Goal: Transaction & Acquisition: Purchase product/service

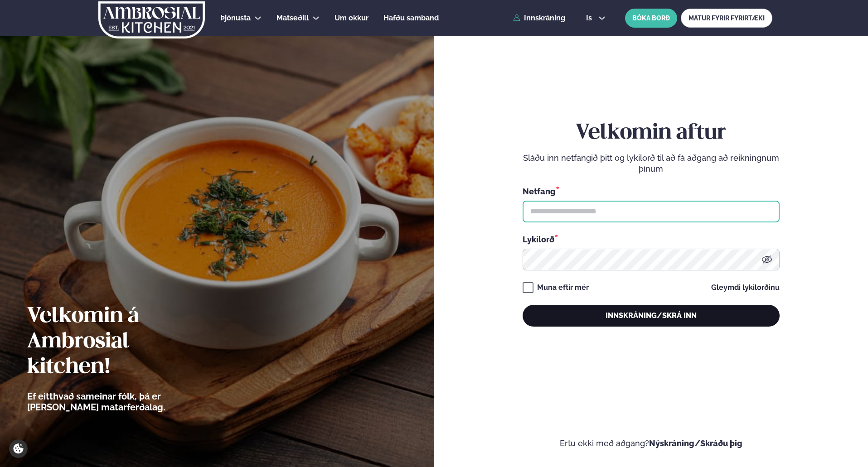
type input "**********"
click at [652, 314] on button "Innskráning/Skrá inn" at bounding box center [651, 316] width 257 height 22
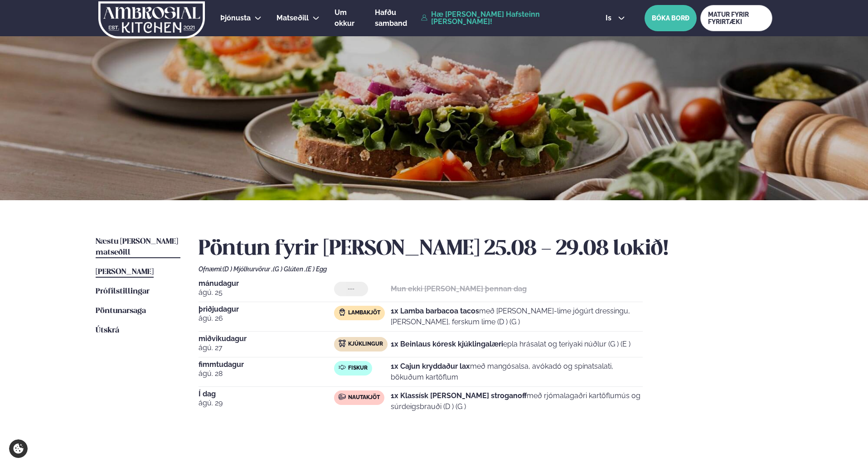
click at [143, 242] on span "Næstu [PERSON_NAME] matseðill" at bounding box center [137, 247] width 83 height 19
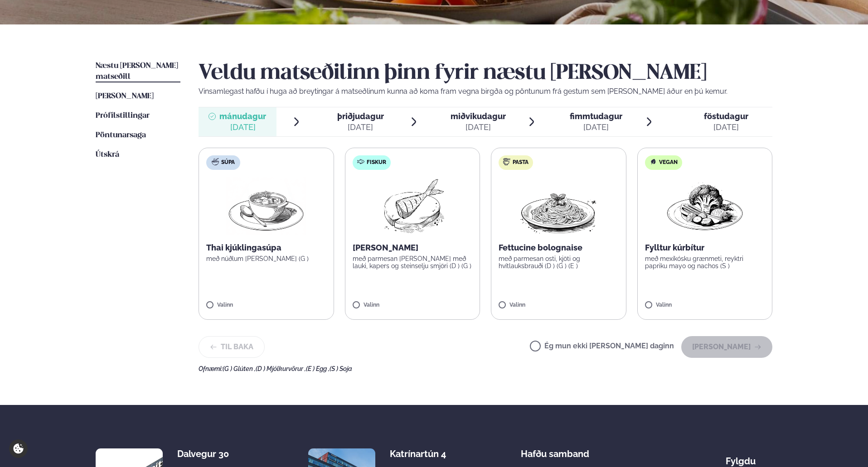
scroll to position [181, 0]
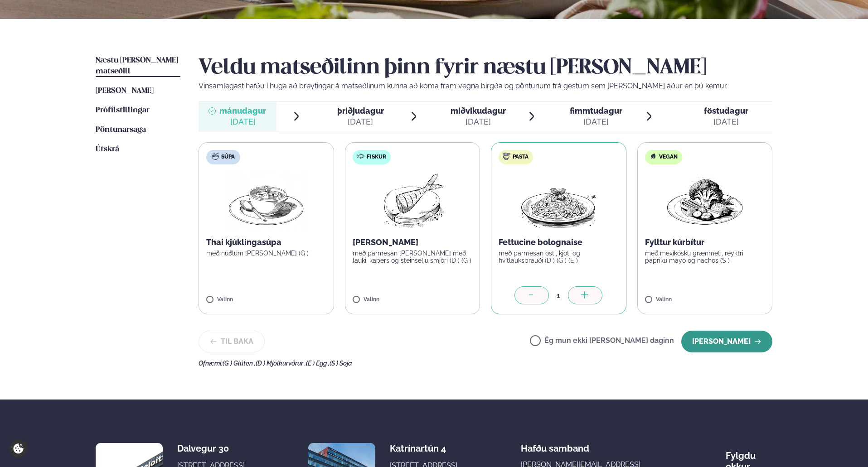
click at [732, 341] on button "[PERSON_NAME]" at bounding box center [726, 342] width 91 height 22
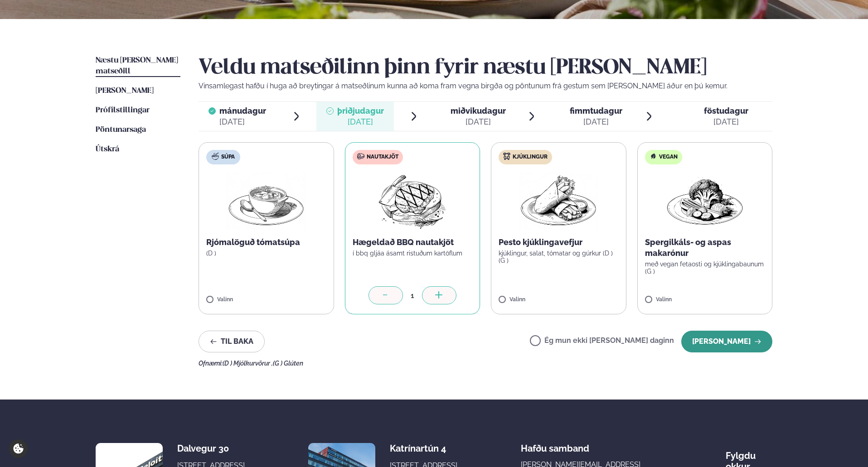
click at [742, 341] on button "[PERSON_NAME]" at bounding box center [726, 342] width 91 height 22
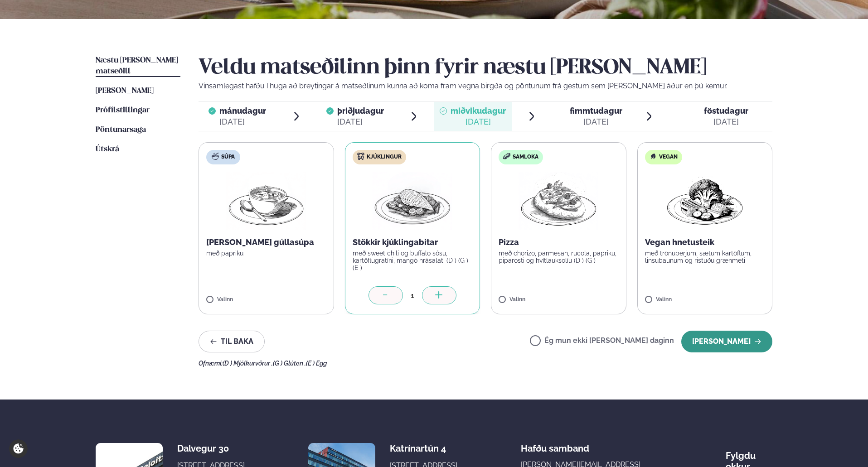
click at [732, 342] on button "[PERSON_NAME]" at bounding box center [726, 342] width 91 height 22
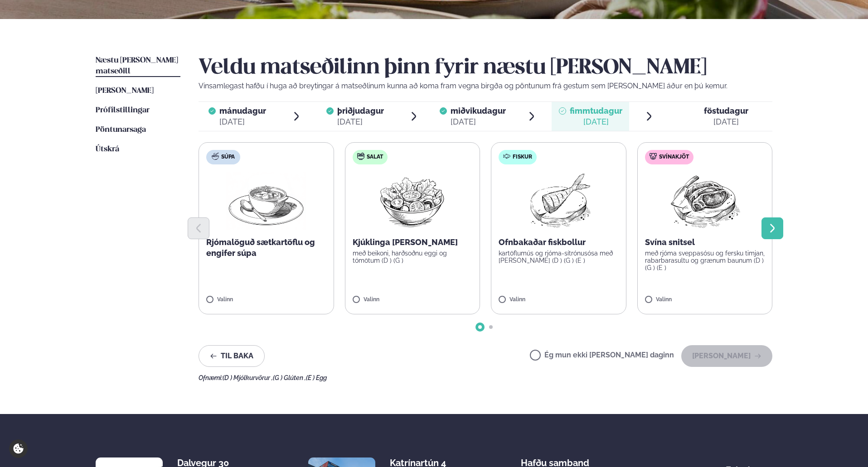
click at [771, 227] on icon "Next slide" at bounding box center [772, 228] width 11 height 11
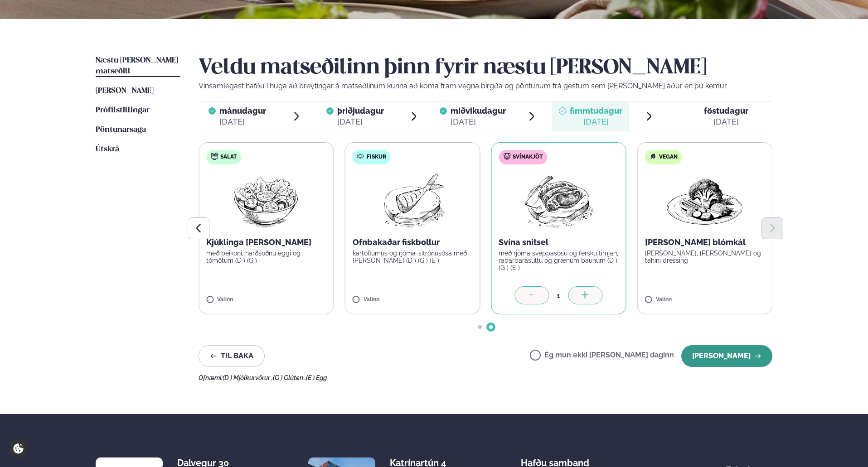
click at [740, 358] on button "[PERSON_NAME]" at bounding box center [726, 356] width 91 height 22
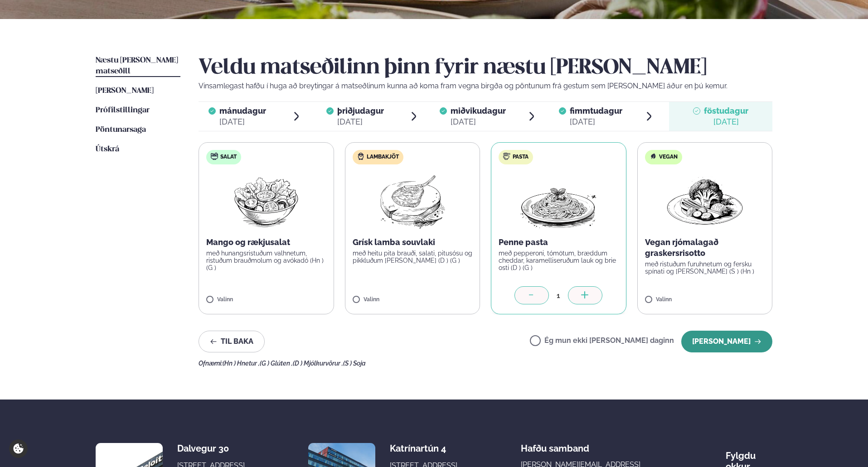
click at [729, 343] on button "[PERSON_NAME]" at bounding box center [726, 342] width 91 height 22
